Goal: Transaction & Acquisition: Purchase product/service

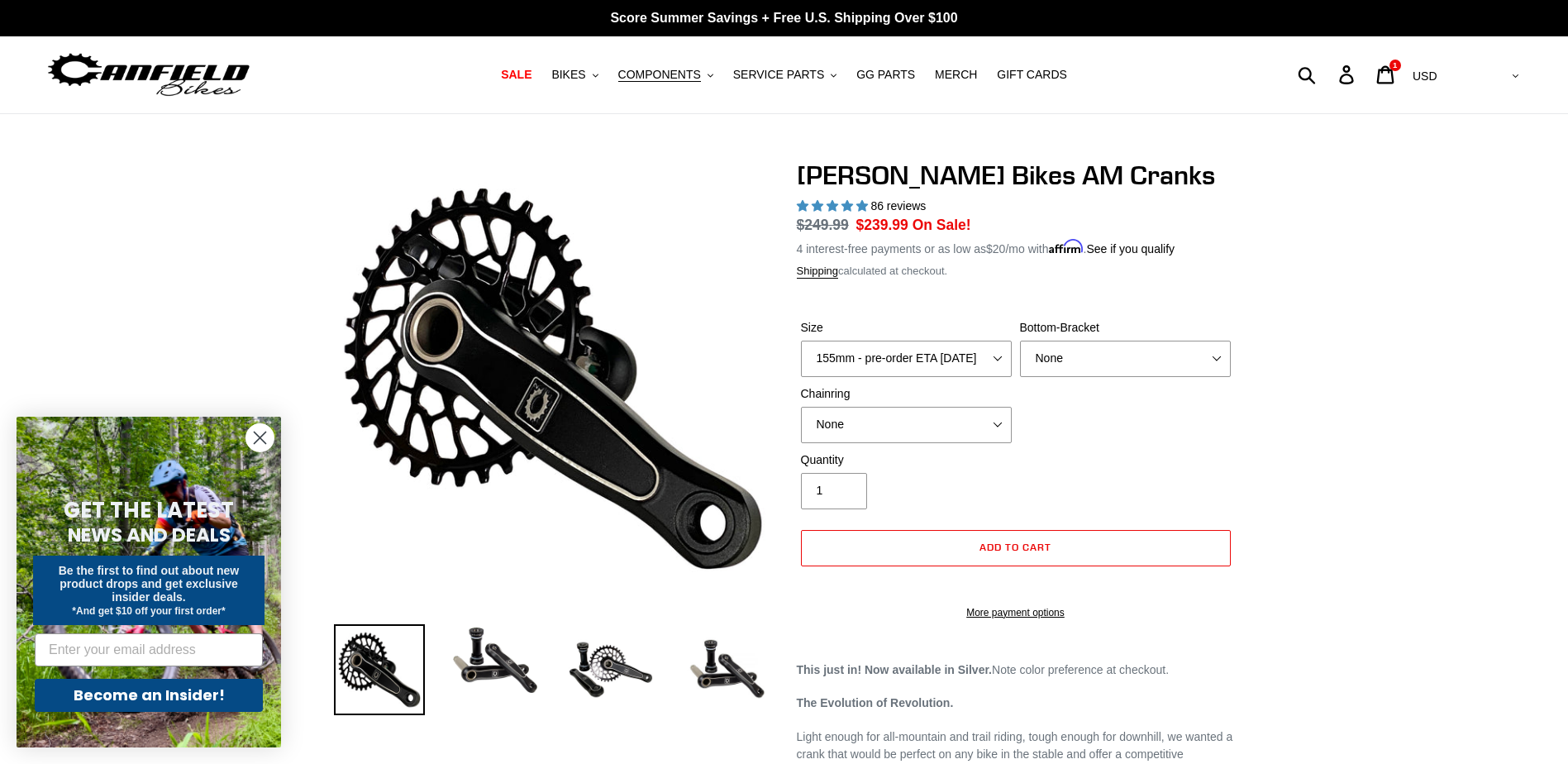
select select "highest-rating"
click at [971, 363] on select "150mm - pre-order ETA [DATE] 155mm - pre-order ETA [DATE] 160mm - pre-order ETA…" at bounding box center [906, 359] width 211 height 36
click at [801, 341] on select "150mm - pre-order ETA [DATE] 155mm - pre-order ETA [DATE] 160mm - pre-order ETA…" at bounding box center [906, 359] width 211 height 36
click at [1067, 348] on select "None BSA Threaded 68/73mm Press Fit PF92" at bounding box center [1125, 359] width 211 height 36
click at [1020, 341] on select "None BSA Threaded 68/73mm Press Fit PF92" at bounding box center [1125, 359] width 211 height 36
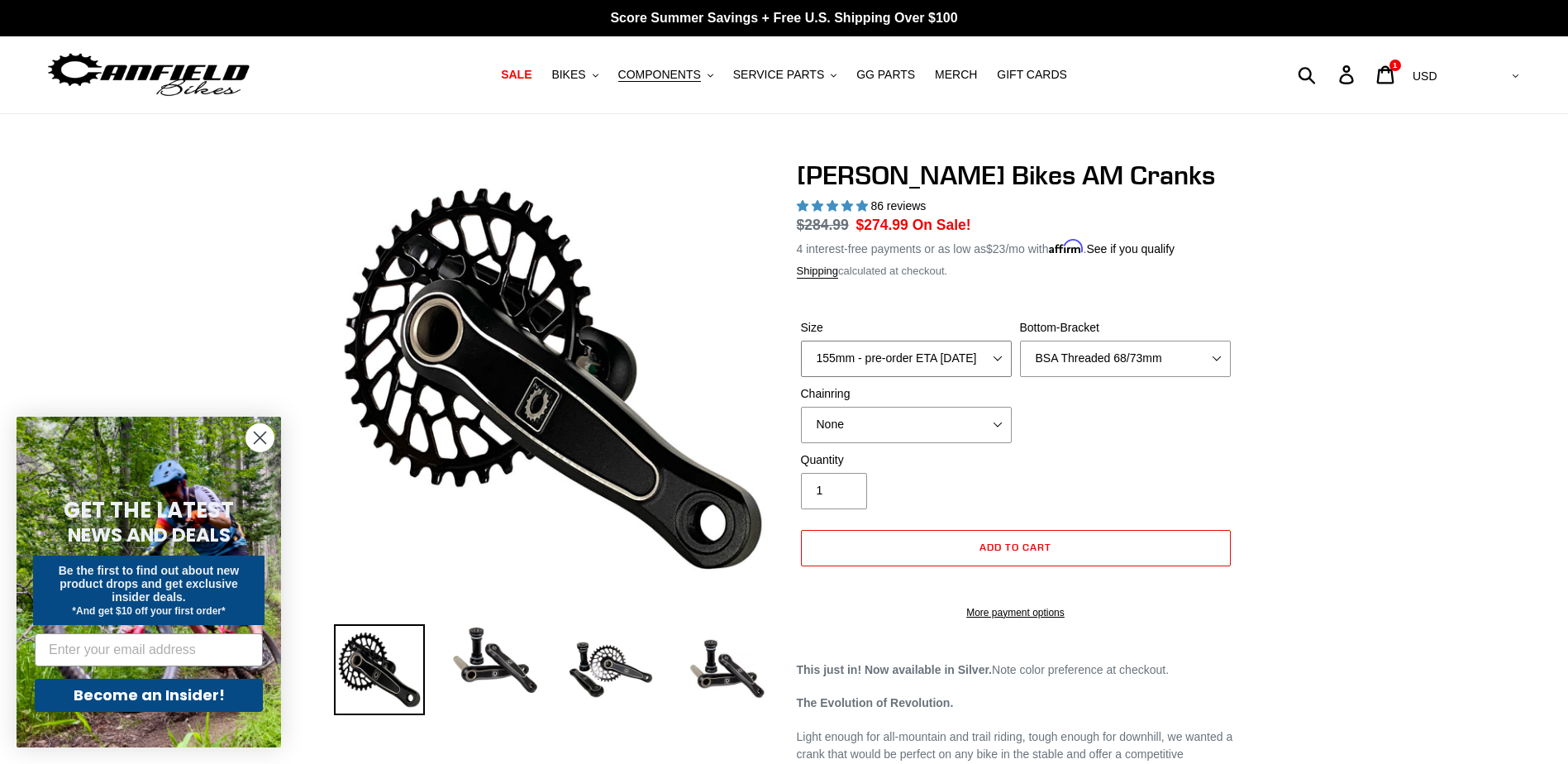
click at [966, 358] on select "150mm - pre-order ETA [DATE] 155mm - pre-order ETA [DATE] 160mm - pre-order ETA…" at bounding box center [906, 359] width 211 height 36
click at [801, 341] on select "150mm - pre-order ETA [DATE] 155mm - pre-order ETA [DATE] 160mm - pre-order ETA…" at bounding box center [906, 359] width 211 height 36
click at [1042, 361] on select "None BSA Threaded 68/73mm Press Fit PF92" at bounding box center [1125, 359] width 211 height 36
select select "None"
click at [1020, 341] on select "None BSA Threaded 68/73mm Press Fit PF92" at bounding box center [1125, 359] width 211 height 36
